Goal: Find specific page/section: Find specific page/section

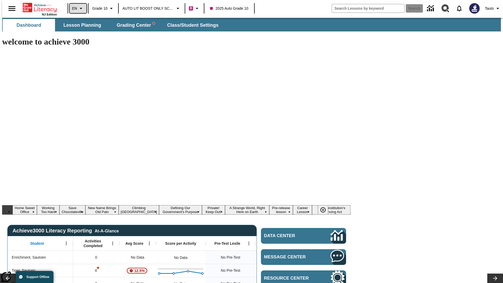
click at [78, 8] on icon "Language: EN, Select a language" at bounding box center [81, 8] width 6 height 6
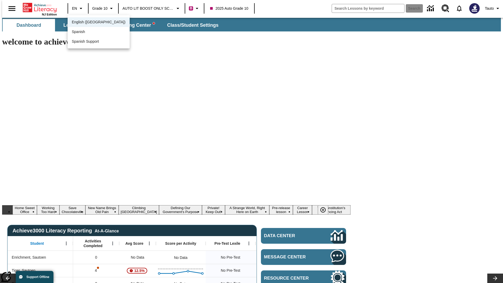
click at [87, 23] on span "English (US)" at bounding box center [99, 22] width 54 height 6
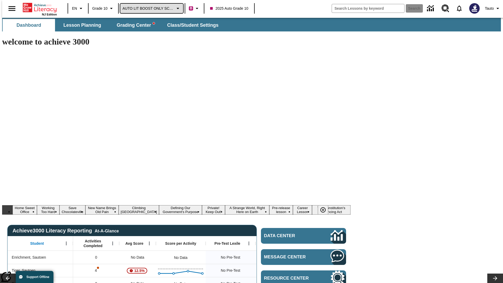
click at [150, 8] on span "AUTO LIT BOOST ONLY SCHOOL" at bounding box center [148, 9] width 52 height 6
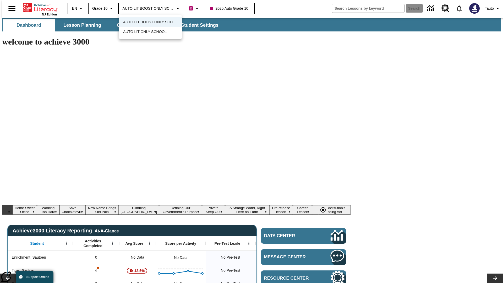
click at [150, 23] on span "AUTO LIT BOOST ONLY SCHOOL" at bounding box center [150, 22] width 55 height 6
